Goal: Find specific page/section: Find specific page/section

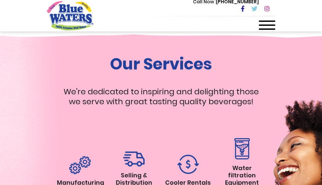
scroll to position [728, 0]
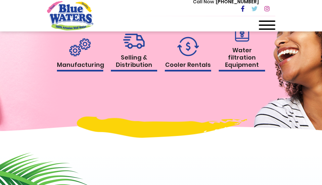
click at [143, 68] on h1 "Selling & Distribution" at bounding box center [134, 63] width 46 height 18
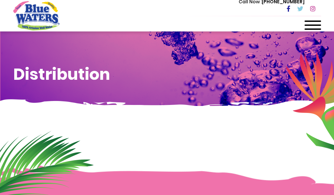
click at [309, 25] on span at bounding box center [313, 24] width 17 height 1
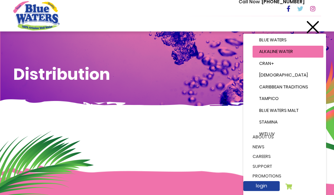
scroll to position [92, 0]
